Goal: Task Accomplishment & Management: Use online tool/utility

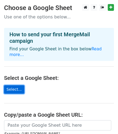
click at [8, 85] on link "Select..." at bounding box center [14, 89] width 20 height 8
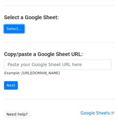
scroll to position [52, 0]
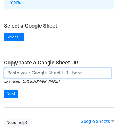
click at [39, 68] on input "url" at bounding box center [58, 73] width 108 height 10
click at [20, 68] on input "url" at bounding box center [58, 73] width 108 height 10
paste input "https://docs.google.com/spreadsheets/d/1ZR8clkrr8BTv1v4XzQrHzovMFKopCO4p/edit?u…"
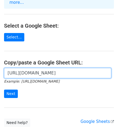
scroll to position [0, 196]
type input "https://docs.google.com/spreadsheets/d/1ZR8clkrr8BTv1v4XzQrHzovMFKopCO4p/edit?u…"
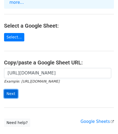
click at [9, 90] on input "Next" at bounding box center [11, 94] width 14 height 8
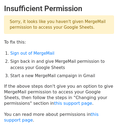
scroll to position [27, 0]
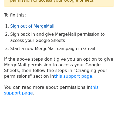
click at [25, 27] on link "Sign out of MergeMail" at bounding box center [32, 26] width 44 height 5
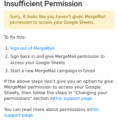
scroll to position [0, 0]
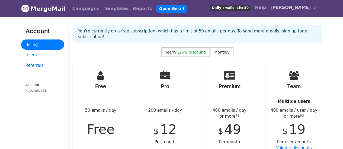
click at [298, 10] on span "[PERSON_NAME]" at bounding box center [290, 7] width 40 height 7
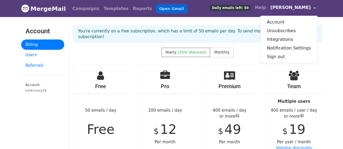
click at [159, 8] on link "Open Gmail" at bounding box center [171, 9] width 30 height 8
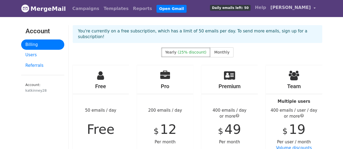
click at [305, 11] on link "[PERSON_NAME]" at bounding box center [292, 8] width 49 height 13
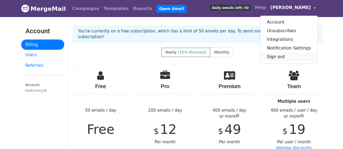
click at [278, 57] on link "Sign out" at bounding box center [288, 57] width 57 height 9
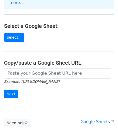
scroll to position [54, 0]
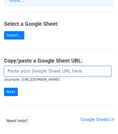
click at [46, 66] on input "url" at bounding box center [58, 71] width 108 height 10
paste input "https://docs.google.com/spreadsheets/d/1ZR8clkrr8BTv1v4XzQrHzovMFKopCO4p/edit?u…"
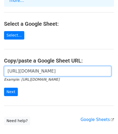
scroll to position [0, 196]
type input "https://docs.google.com/spreadsheets/d/1ZR8clkrr8BTv1v4XzQrHzovMFKopCO4p/edit?u…"
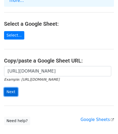
click at [11, 88] on input "Next" at bounding box center [11, 92] width 14 height 8
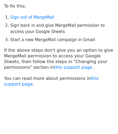
scroll to position [37, 0]
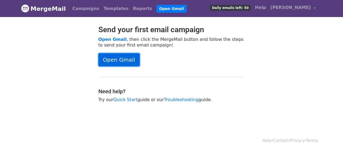
click at [118, 56] on link "Open Gmail" at bounding box center [118, 59] width 41 height 13
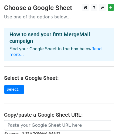
click at [40, 97] on main "Choose a Google Sheet Use one of the options below... How to send your first Me…" at bounding box center [59, 91] width 118 height 175
click at [40, 100] on main "Choose a Google Sheet Use one of the options below... How to send your first Me…" at bounding box center [59, 91] width 118 height 175
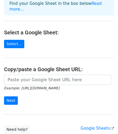
scroll to position [54, 0]
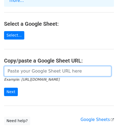
click at [24, 66] on input "url" at bounding box center [58, 71] width 108 height 10
paste input "https://docs.google.com/spreadsheets/d/1ZR8clkrr8BTv1v4XzQrHzovMFKopCO4p/edit?u…"
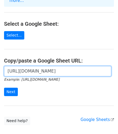
scroll to position [0, 196]
type input "https://docs.google.com/spreadsheets/d/1ZR8clkrr8BTv1v4XzQrHzovMFKopCO4p/edit?u…"
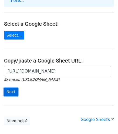
click at [13, 88] on input "Next" at bounding box center [11, 92] width 14 height 8
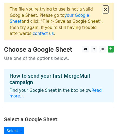
click at [105, 9] on button "×" at bounding box center [105, 9] width 5 height 7
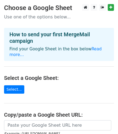
scroll to position [27, 0]
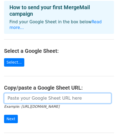
click at [17, 93] on input "url" at bounding box center [58, 98] width 108 height 10
paste input "https://docs.google.com/spreadsheets/d/1XWaNWelbt4zVCvIE33VjFmfL3Z1FSSn2EpAuDS1…"
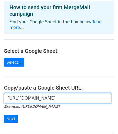
scroll to position [82, 0]
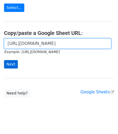
type input "https://docs.google.com/spreadsheets/d/1XWaNWelbt4zVCvIE33VjFmfL3Z1FSSn2EpAuDS1…"
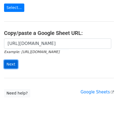
click at [6, 60] on input "Next" at bounding box center [11, 64] width 14 height 8
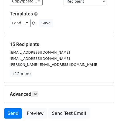
scroll to position [97, 0]
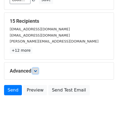
click at [37, 69] on icon at bounding box center [35, 70] width 3 height 3
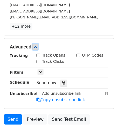
scroll to position [150, 0]
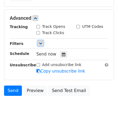
click at [41, 42] on icon at bounding box center [40, 43] width 3 height 3
